Goal: Information Seeking & Learning: Check status

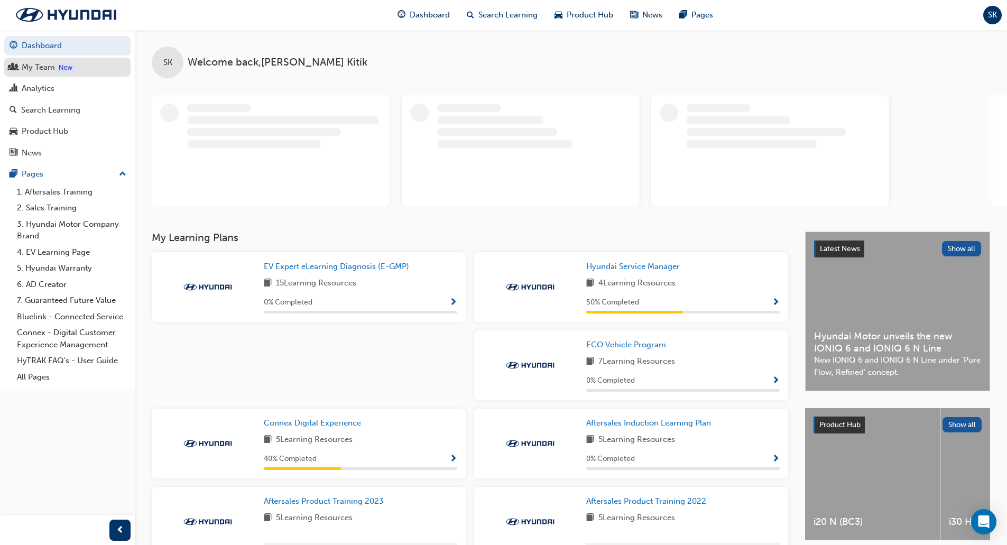
click at [41, 65] on div "My Team" at bounding box center [38, 67] width 33 height 12
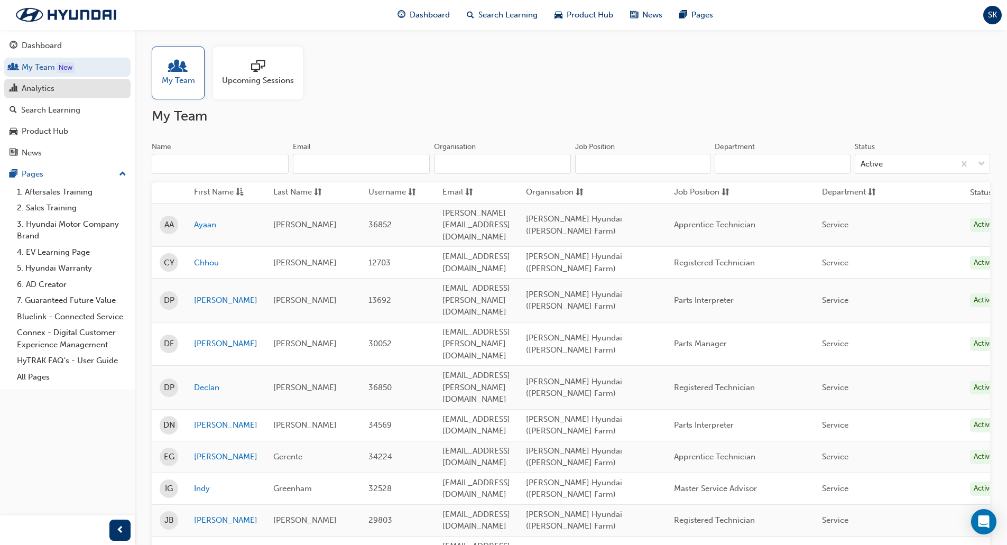
click at [41, 90] on div "Analytics" at bounding box center [38, 88] width 33 height 12
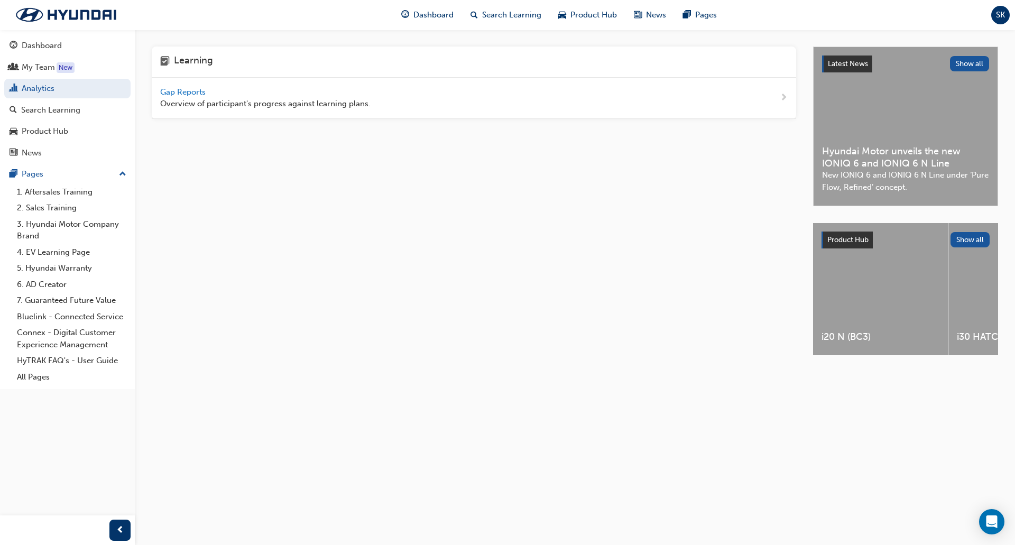
click at [183, 94] on span "Gap Reports" at bounding box center [184, 92] width 48 height 10
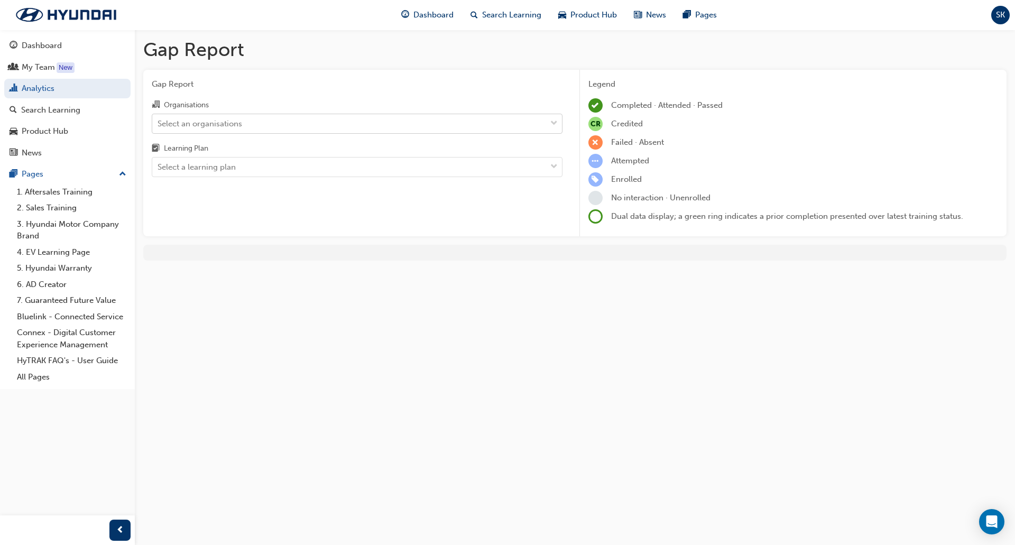
click at [280, 127] on div "Select an organisations" at bounding box center [349, 123] width 394 height 19
click at [159, 127] on input "Organisations Select an organisations" at bounding box center [158, 122] width 1 height 9
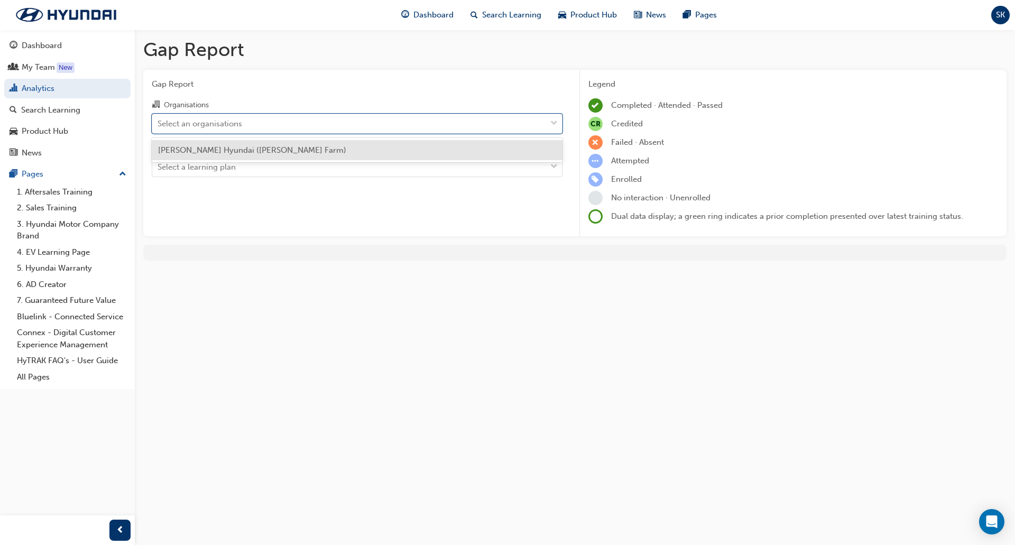
click at [291, 155] on div "[PERSON_NAME] Hyundai ([PERSON_NAME] Farm)" at bounding box center [357, 150] width 411 height 21
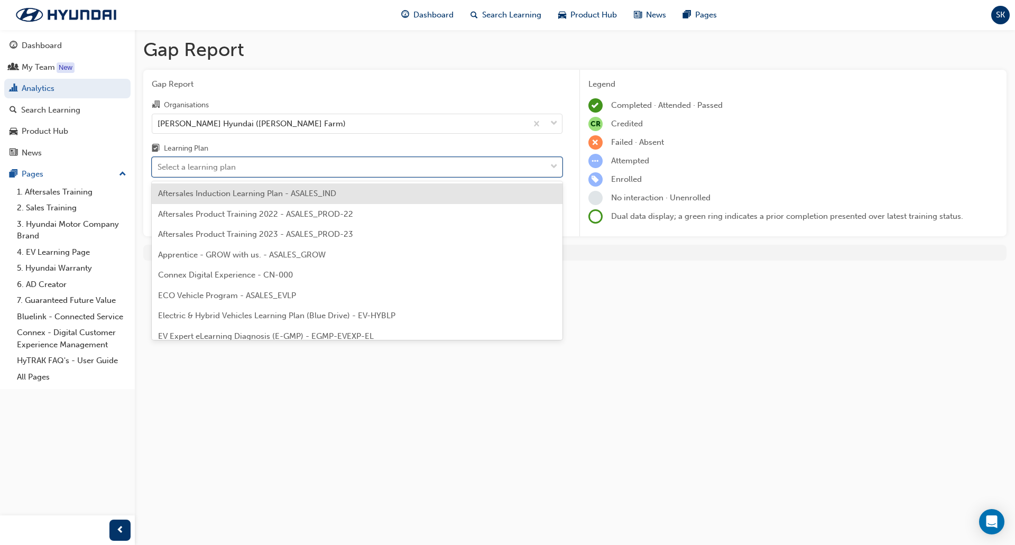
click at [395, 170] on div "Select a learning plan" at bounding box center [349, 167] width 394 height 19
click at [159, 170] on input "Learning Plan option Aftersales Induction Learning Plan - ASALES_IND focused, 1…" at bounding box center [158, 166] width 1 height 9
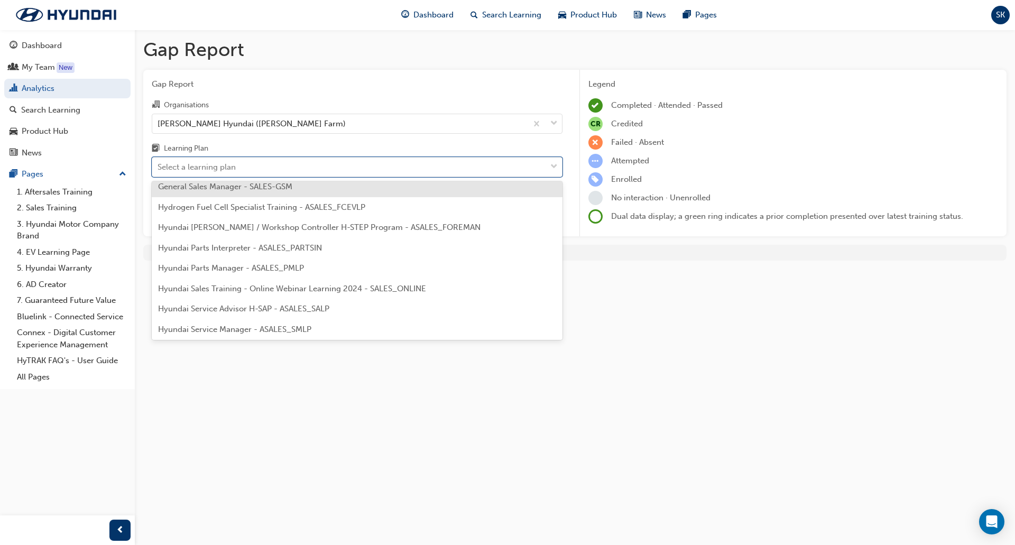
scroll to position [211, 0]
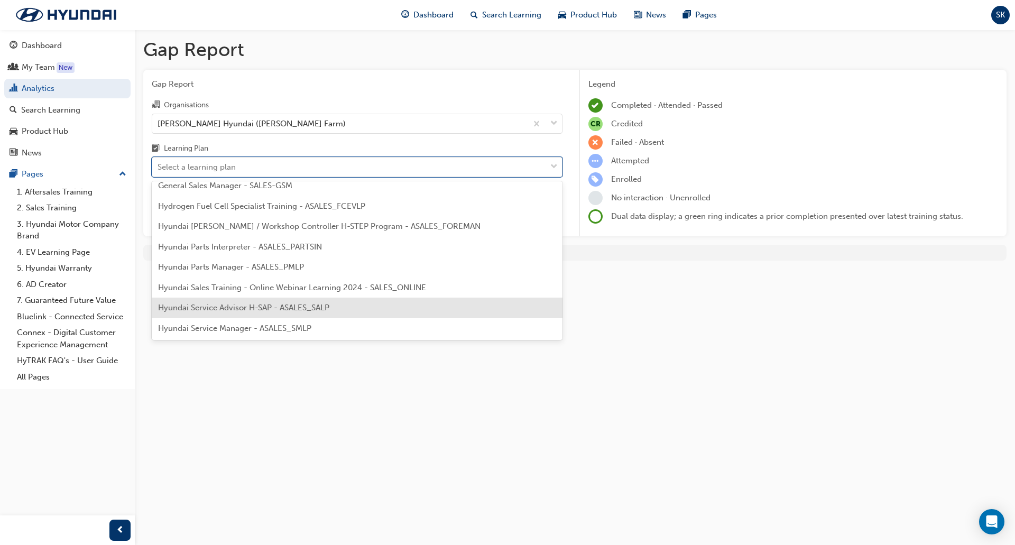
click at [336, 307] on div "Hyundai Service Advisor H-SAP - ASALES_SALP" at bounding box center [357, 308] width 411 height 21
